Goal: Information Seeking & Learning: Learn about a topic

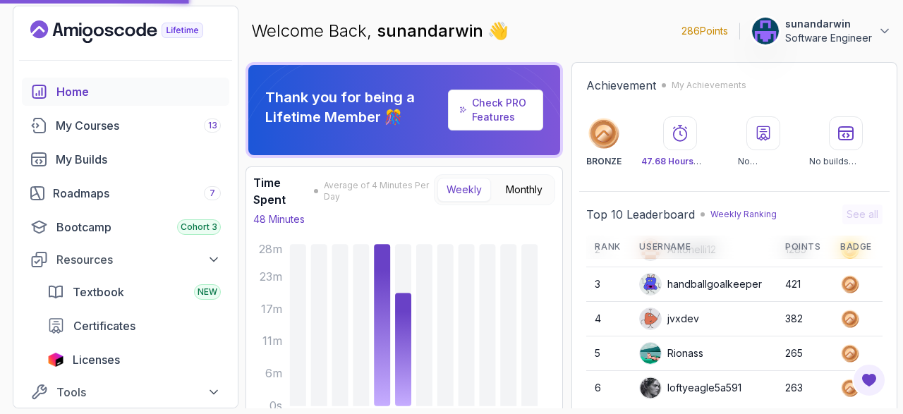
scroll to position [32, 0]
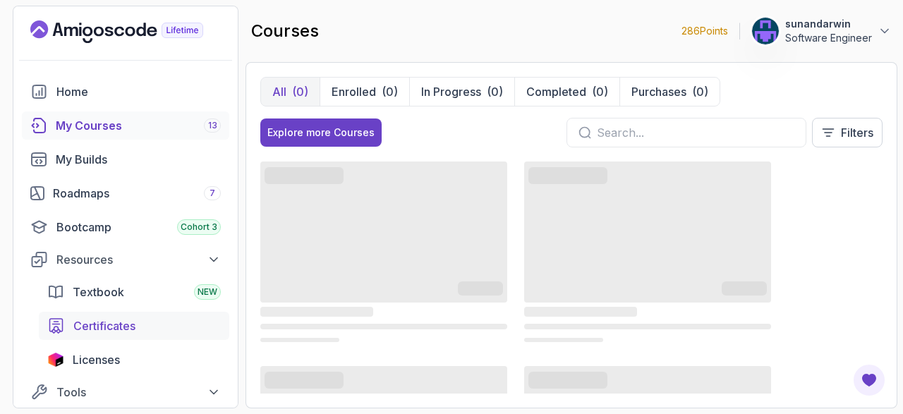
click at [98, 315] on link "Certificates" at bounding box center [134, 326] width 190 height 28
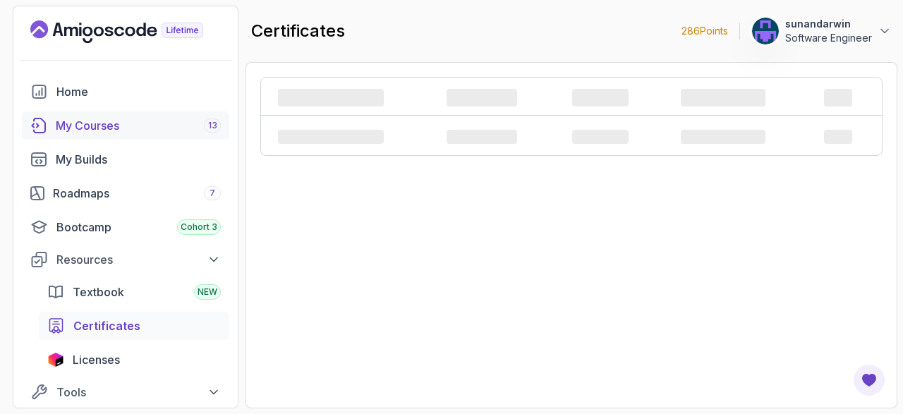
click at [87, 128] on div "My Courses 13" at bounding box center [138, 125] width 165 height 17
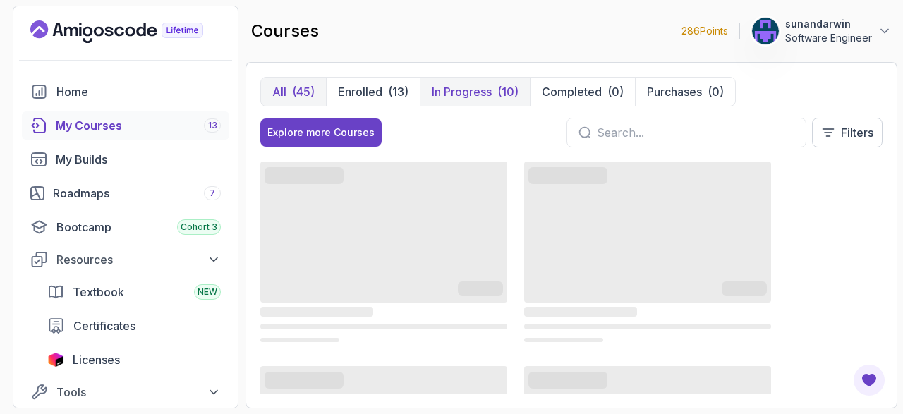
click at [463, 94] on p "In Progress" at bounding box center [462, 91] width 60 height 17
click at [469, 92] on p "In Progress" at bounding box center [462, 91] width 60 height 17
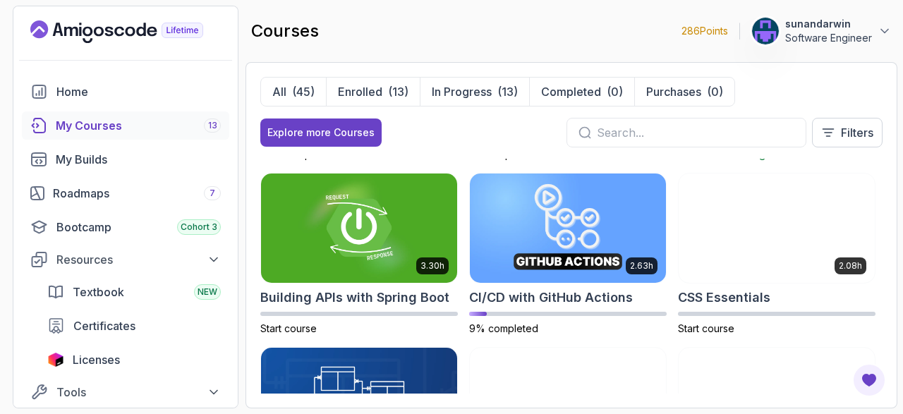
scroll to position [82, 0]
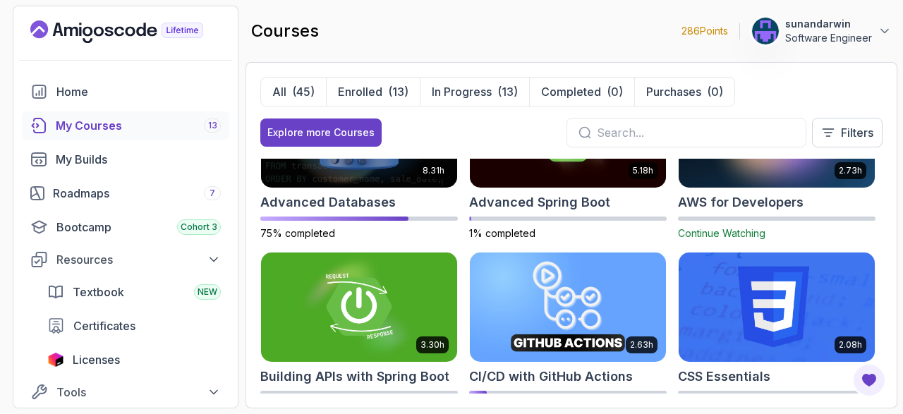
click at [596, 302] on img at bounding box center [568, 307] width 206 height 115
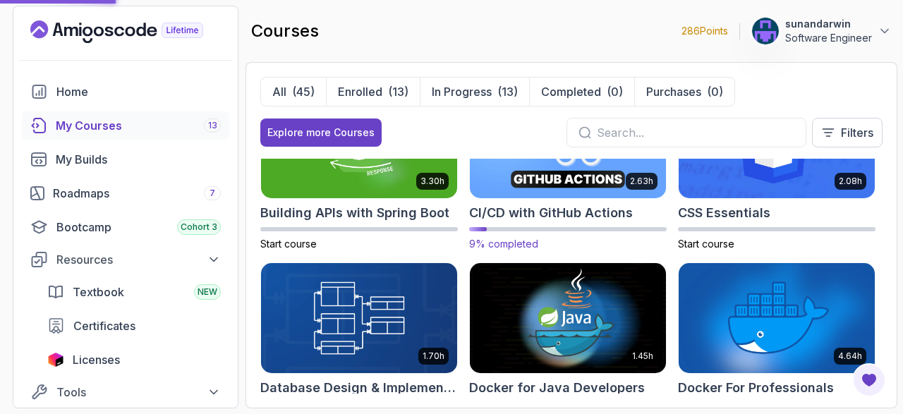
click at [590, 195] on img at bounding box center [568, 143] width 206 height 115
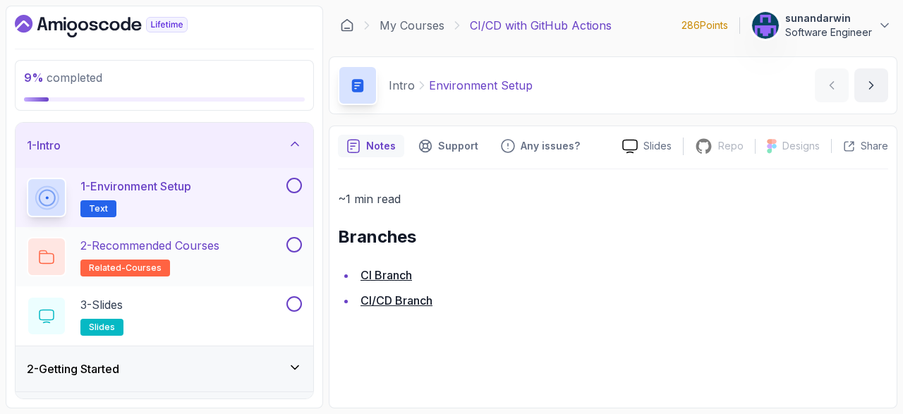
click at [139, 279] on div "2 - Recommended Courses related-courses" at bounding box center [165, 256] width 298 height 59
click at [404, 281] on link "CI Branch" at bounding box center [385, 275] width 51 height 14
click at [160, 251] on p "2 - Recommended Courses" at bounding box center [149, 245] width 139 height 17
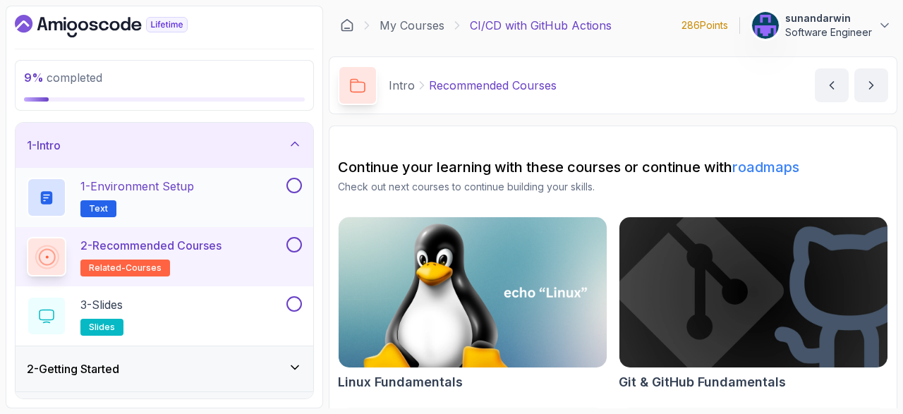
click at [293, 176] on div "1 - Environment Setup Text" at bounding box center [165, 197] width 298 height 59
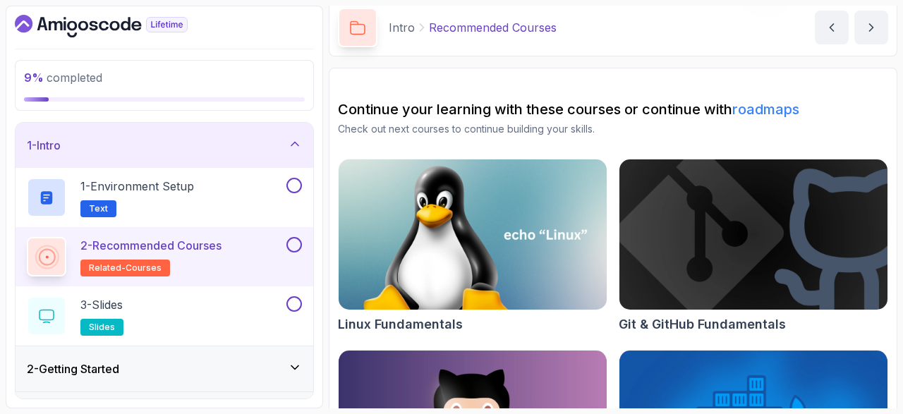
scroll to position [82, 0]
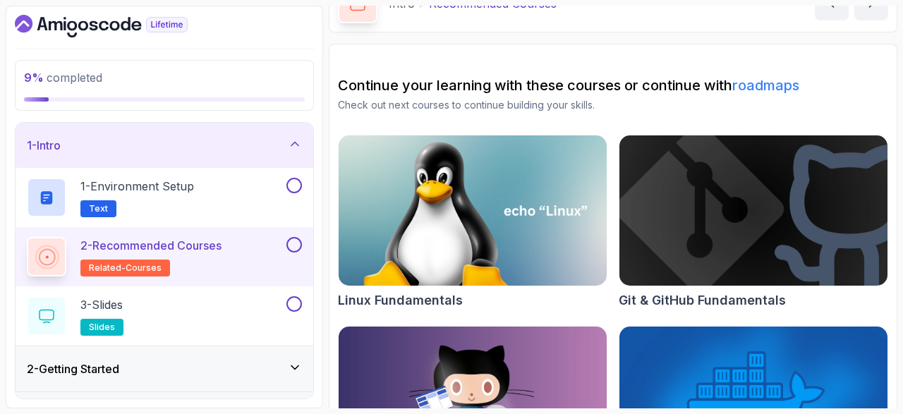
click at [772, 81] on link "roadmaps" at bounding box center [765, 85] width 67 height 17
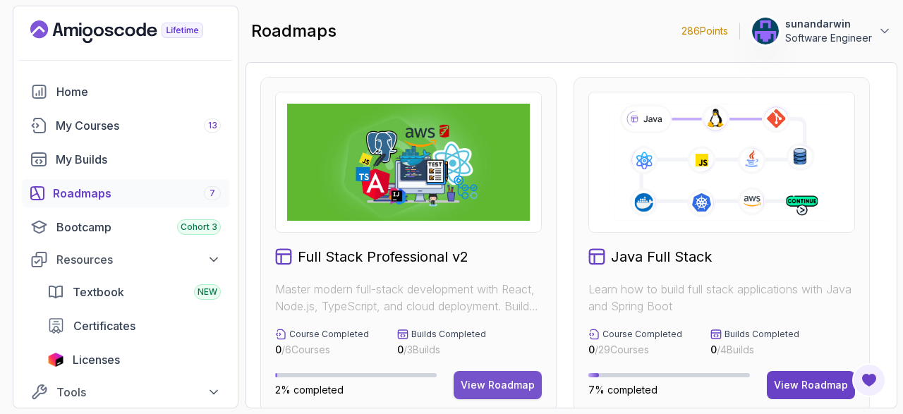
click at [514, 378] on div "View Roadmap" at bounding box center [498, 385] width 74 height 14
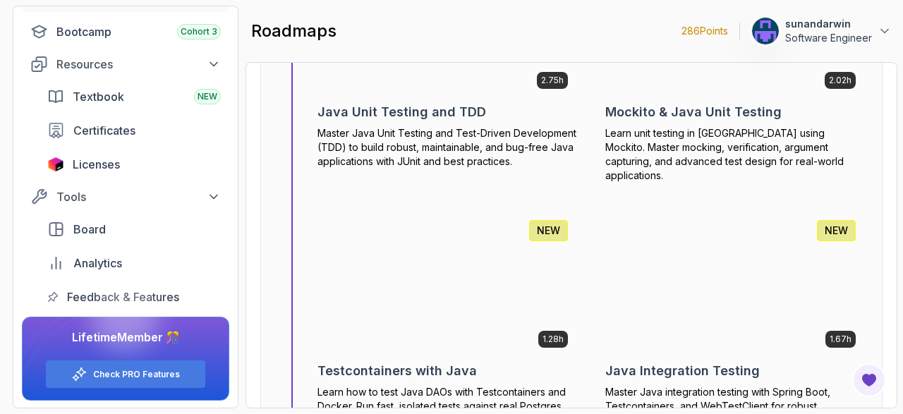
scroll to position [3190, 0]
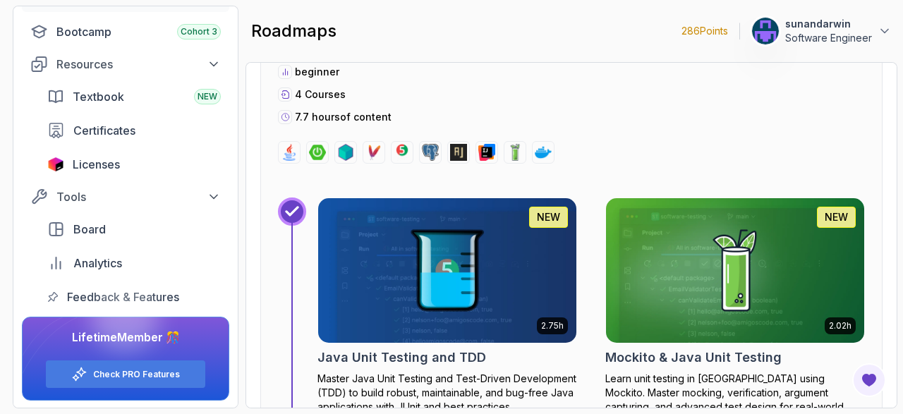
click at [715, 249] on img at bounding box center [734, 271] width 271 height 152
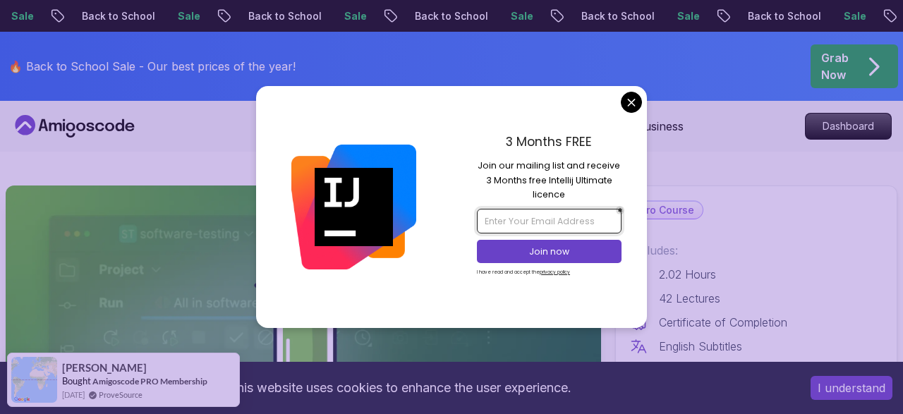
click at [537, 217] on input "email" at bounding box center [549, 221] width 144 height 24
type input "sunandarwin20220925@gmail.com"
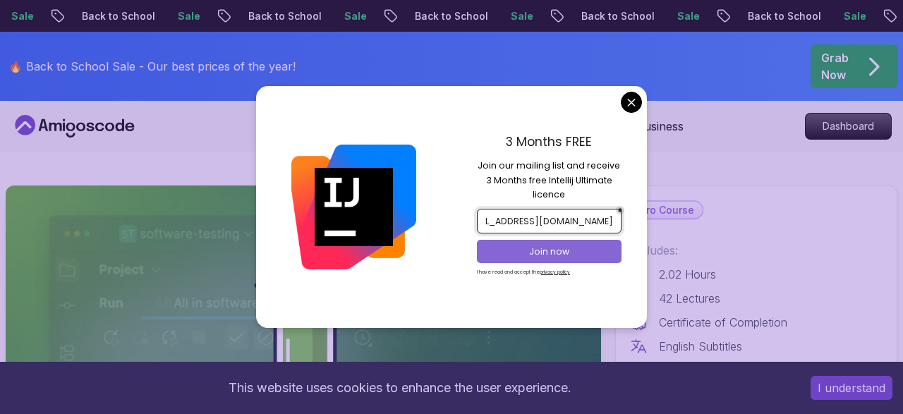
click at [560, 244] on button "Join now" at bounding box center [549, 251] width 144 height 23
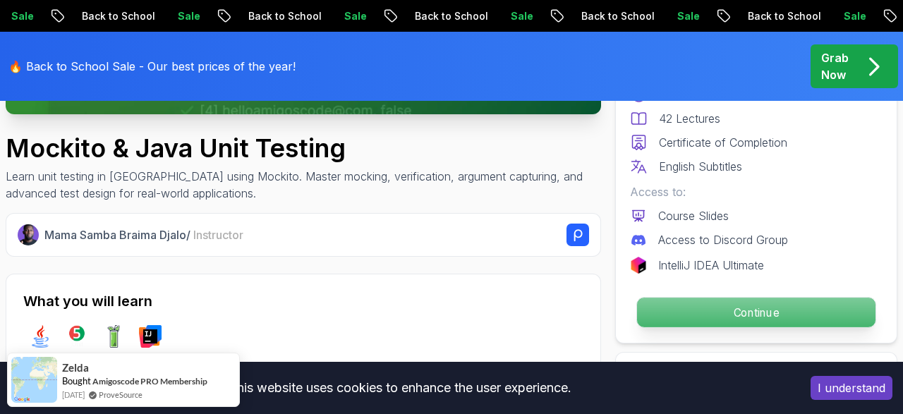
click at [724, 308] on p "Continue" at bounding box center [756, 313] width 238 height 30
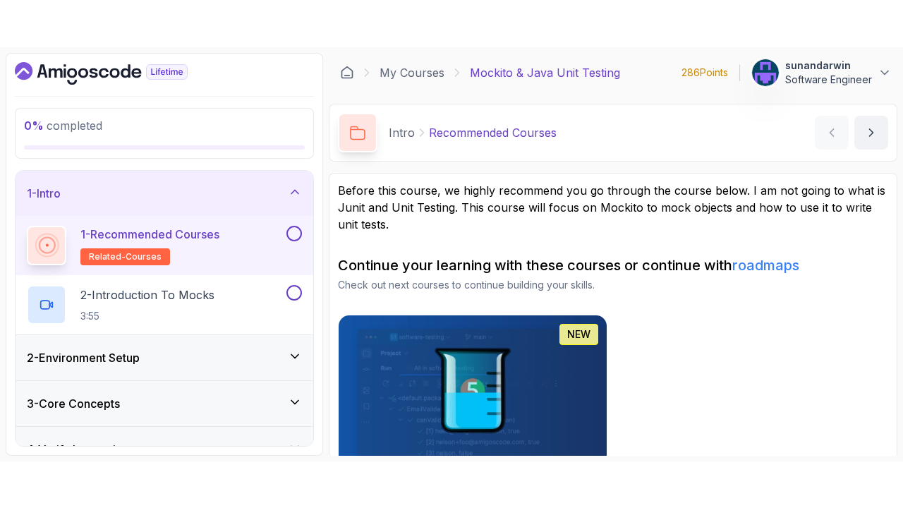
scroll to position [47, 0]
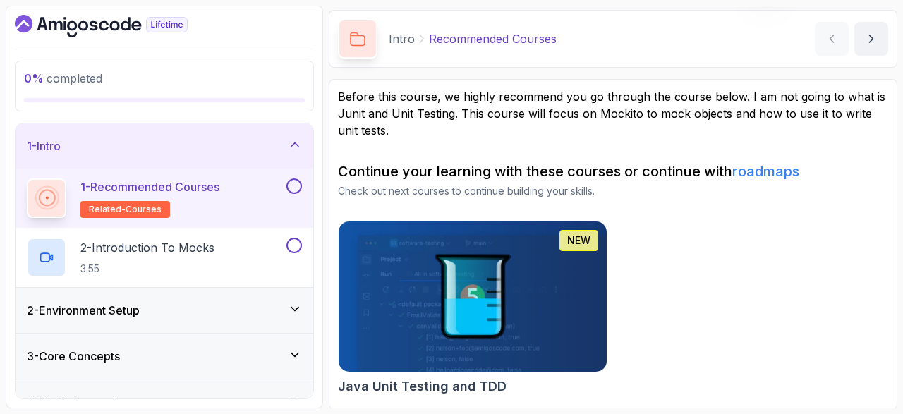
click at [295, 183] on button at bounding box center [294, 186] width 16 height 16
click at [870, 44] on icon "next content" at bounding box center [871, 39] width 14 height 14
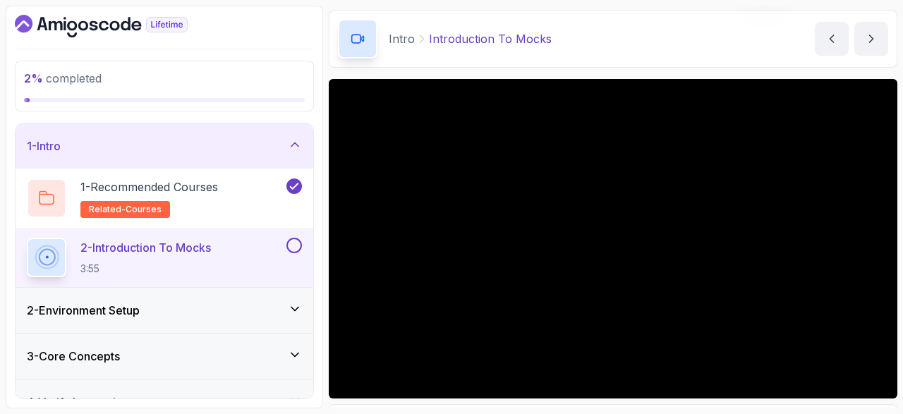
scroll to position [40, 0]
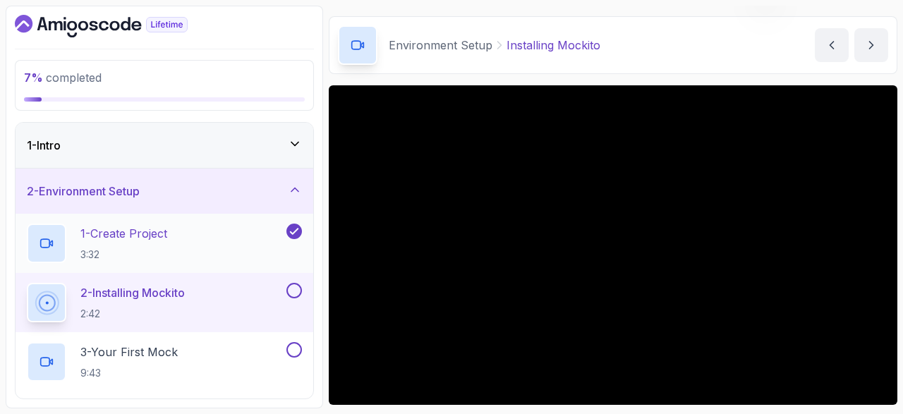
click at [184, 236] on div "1 - Create Project 3:32" at bounding box center [155, 243] width 257 height 39
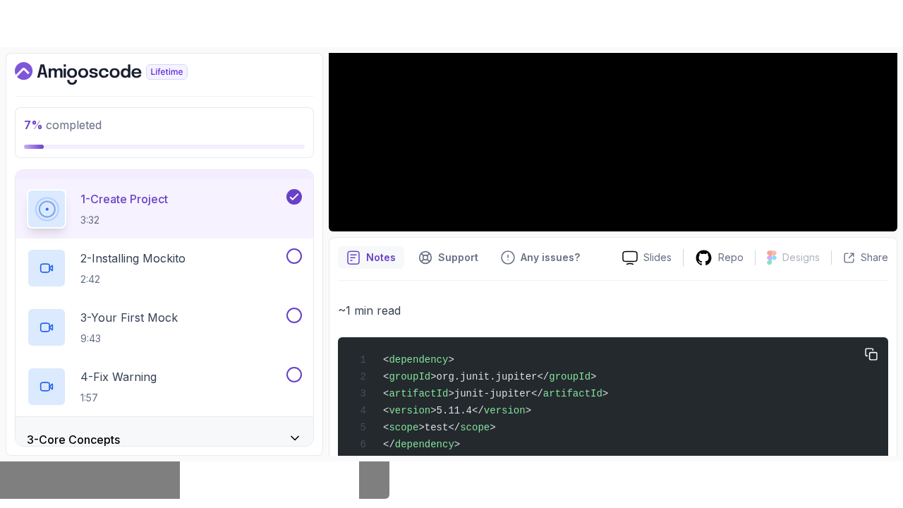
scroll to position [97, 0]
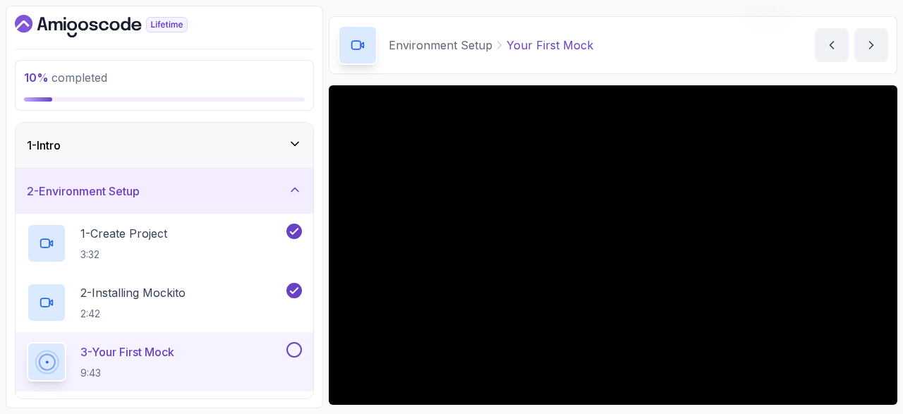
click at [74, 29] on icon "Dashboard" at bounding box center [72, 26] width 10 height 10
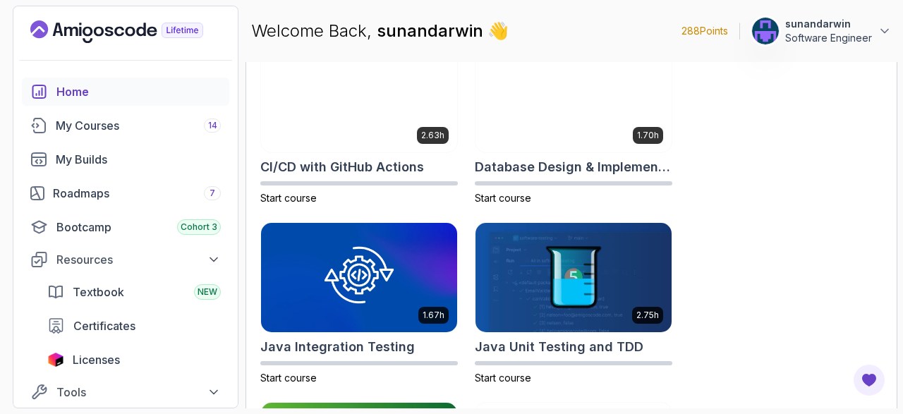
scroll to position [491, 0]
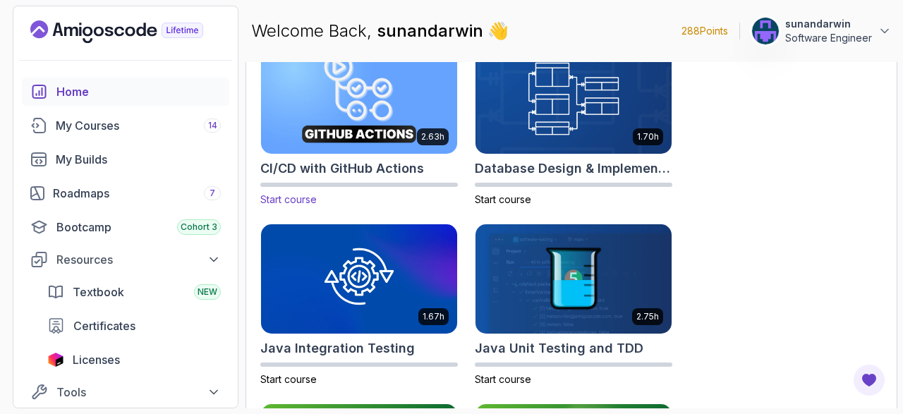
click at [384, 118] on img at bounding box center [359, 98] width 206 height 115
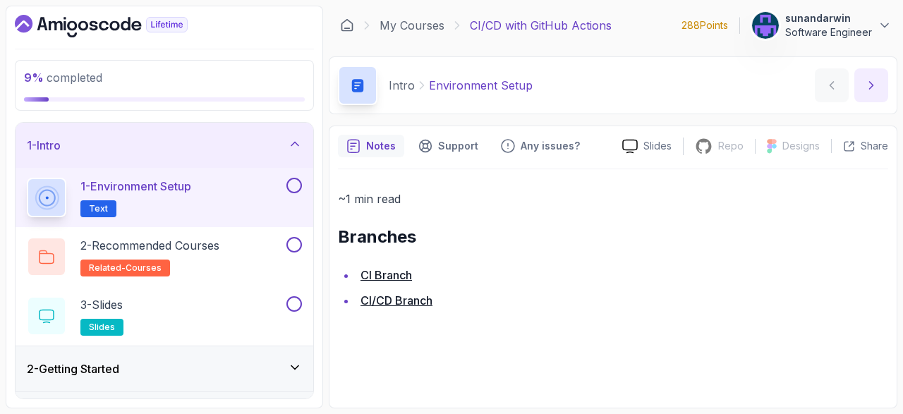
click at [865, 84] on icon "next content" at bounding box center [871, 85] width 14 height 14
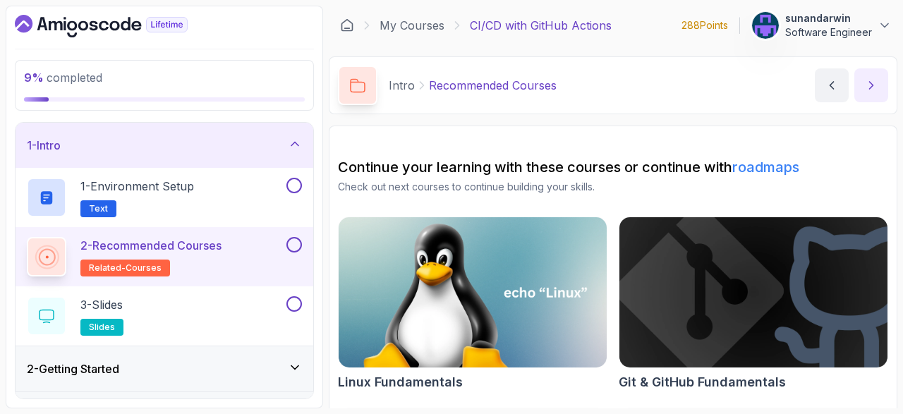
click at [865, 88] on icon "next content" at bounding box center [871, 85] width 14 height 14
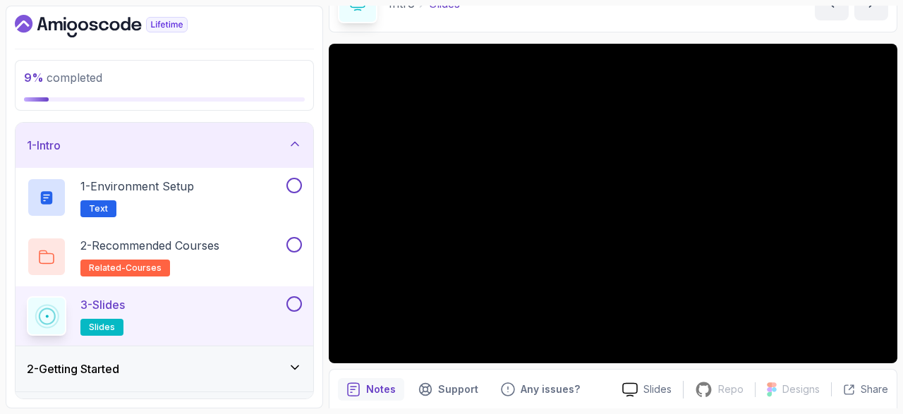
scroll to position [134, 0]
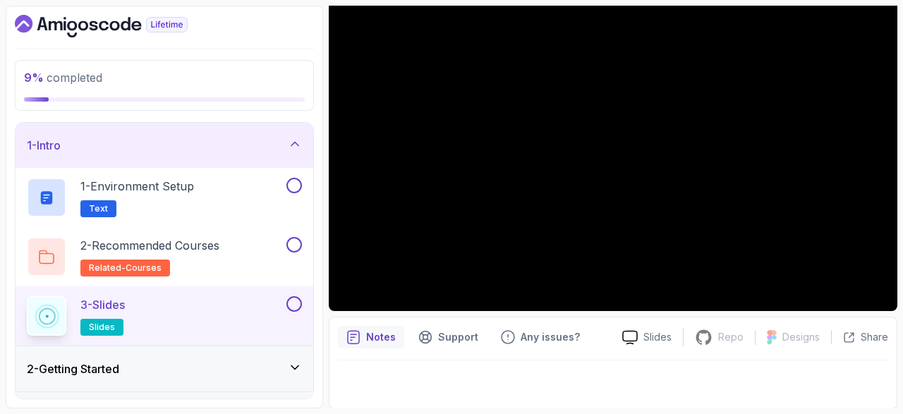
click at [298, 298] on button at bounding box center [294, 304] width 16 height 16
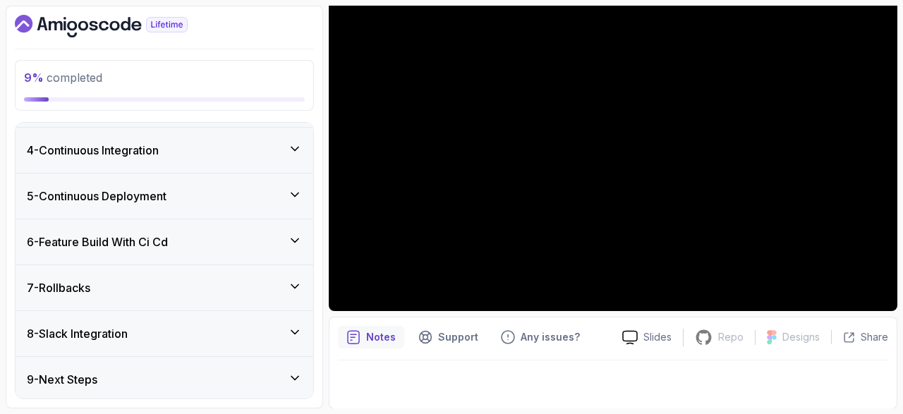
scroll to position [0, 0]
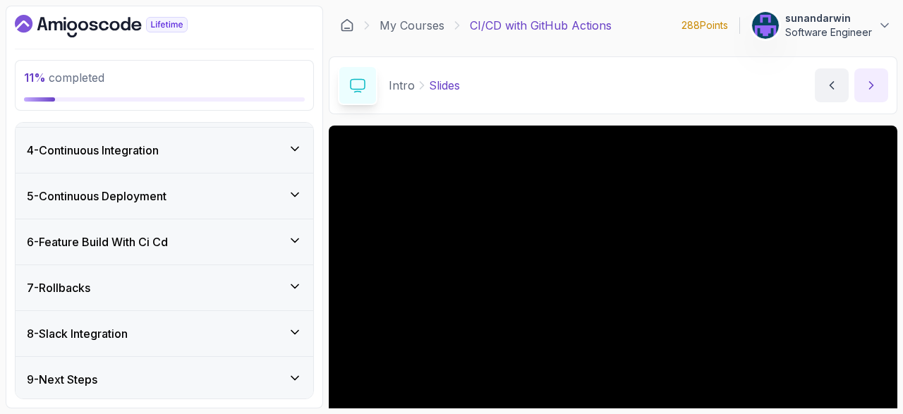
click at [878, 85] on icon "next content" at bounding box center [871, 85] width 14 height 14
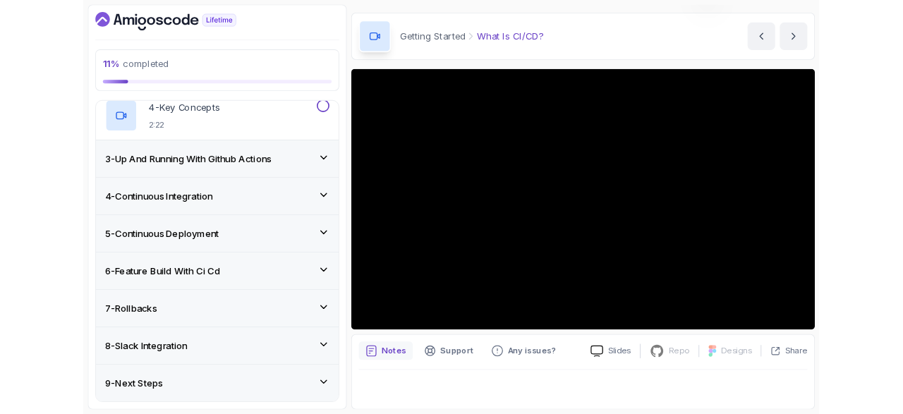
scroll to position [40, 0]
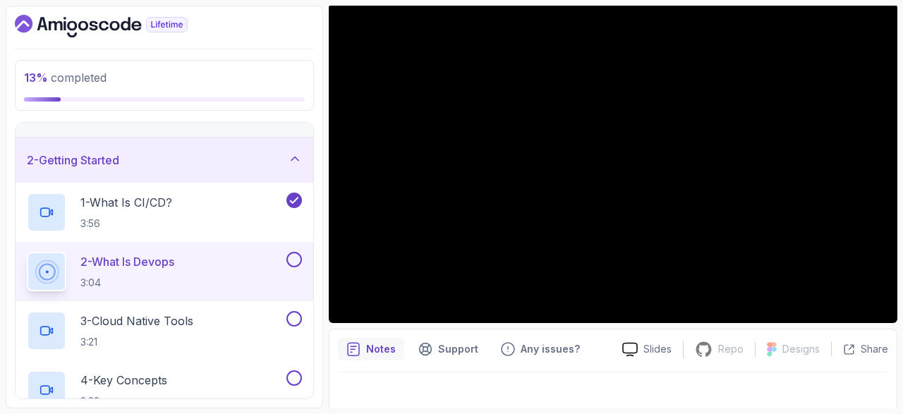
scroll to position [40, 0]
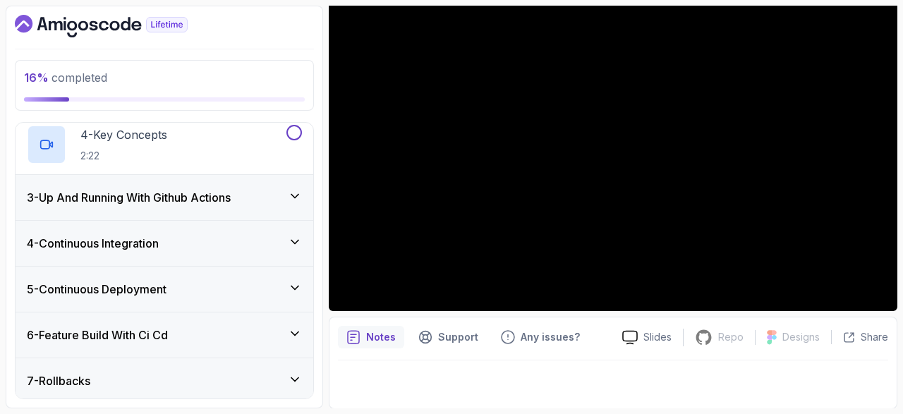
scroll to position [40, 0]
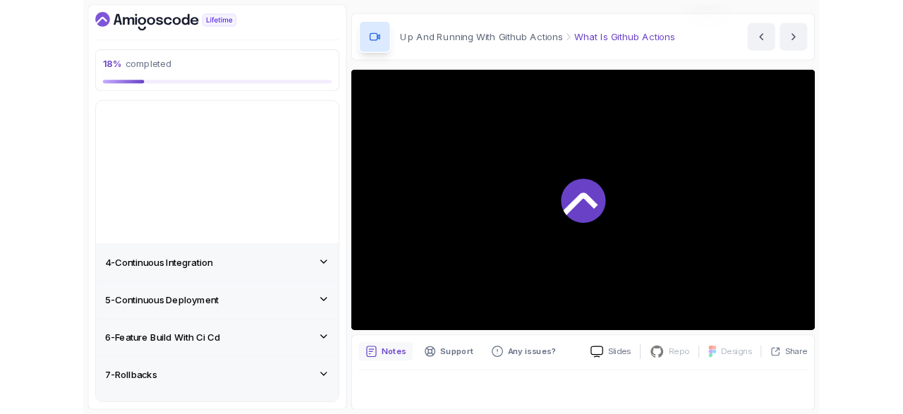
scroll to position [39, 0]
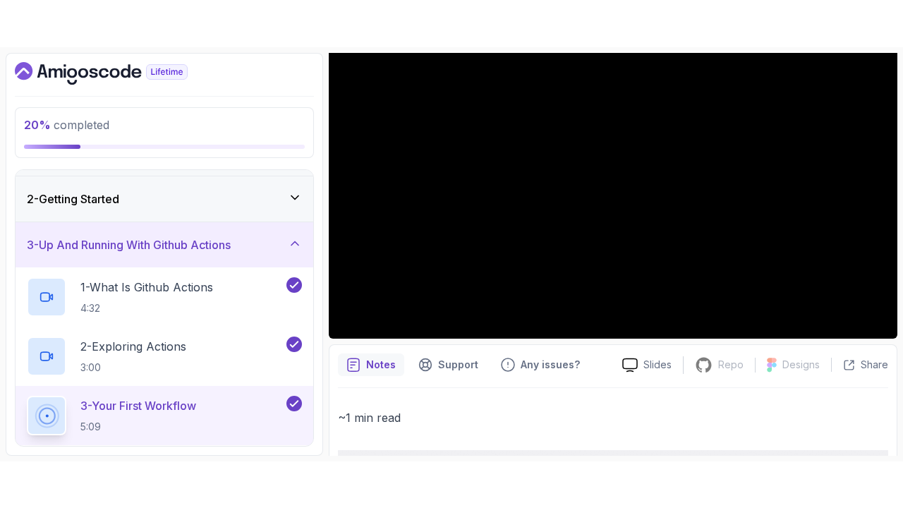
scroll to position [199, 0]
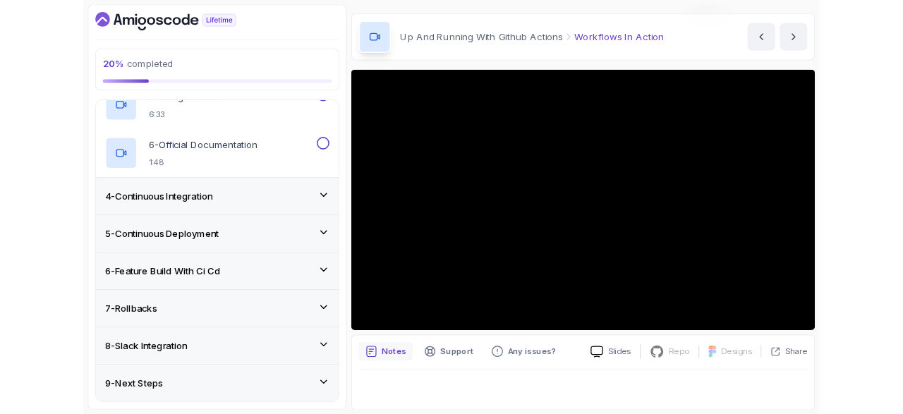
scroll to position [395, 0]
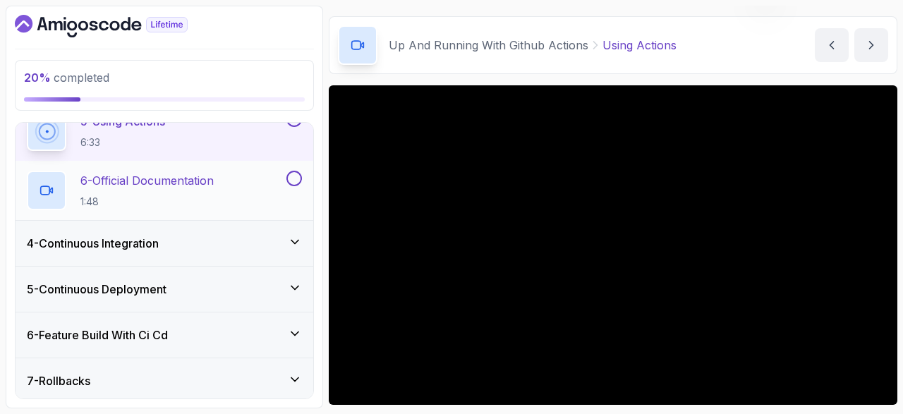
scroll to position [231, 0]
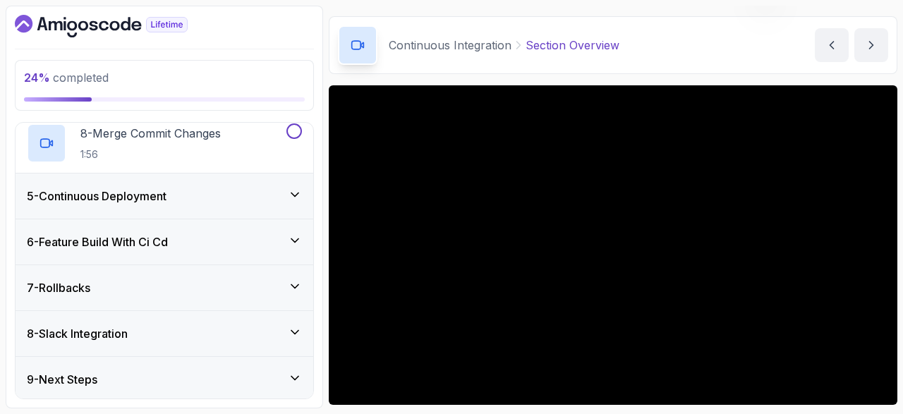
scroll to position [443, 0]
